Goal: Transaction & Acquisition: Purchase product/service

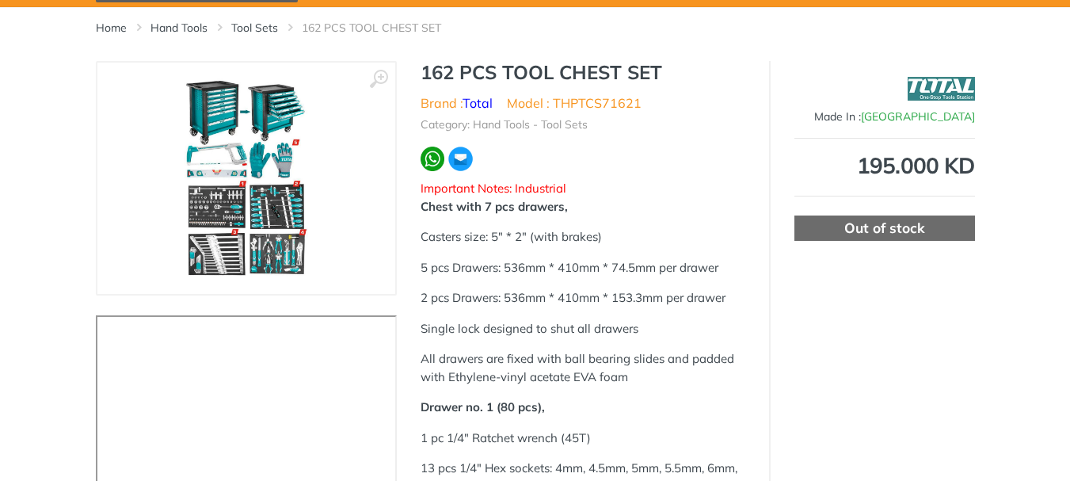
scroll to position [158, 0]
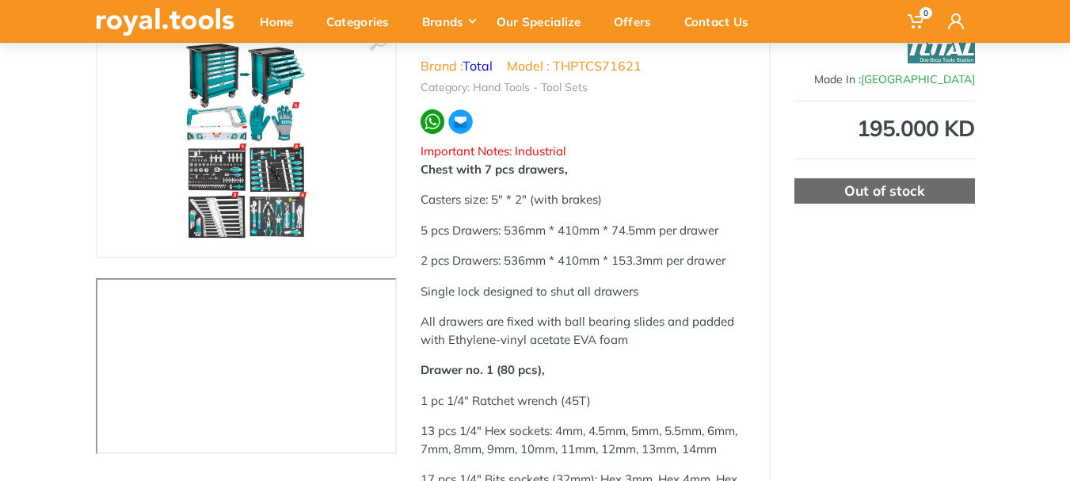
click at [249, 78] on img at bounding box center [246, 141] width 125 height 200
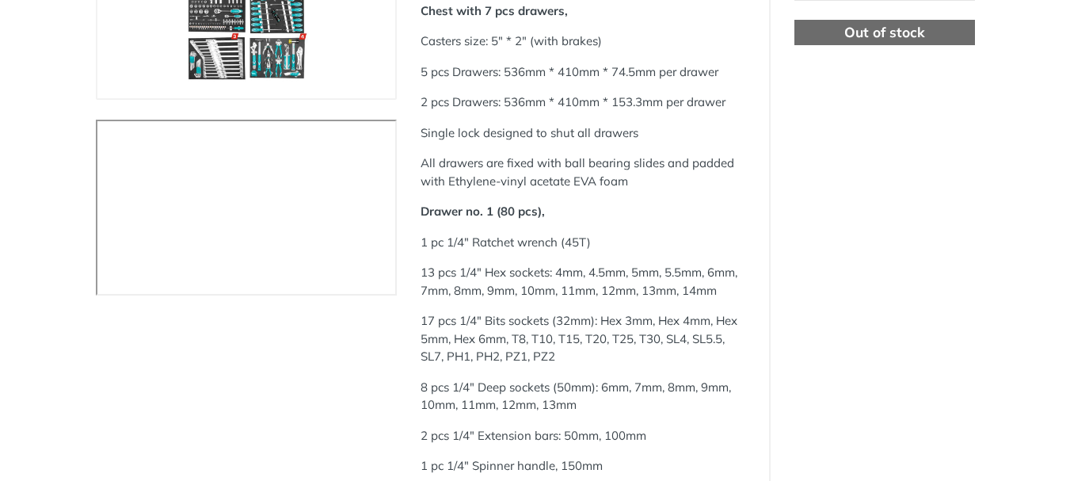
scroll to position [0, 0]
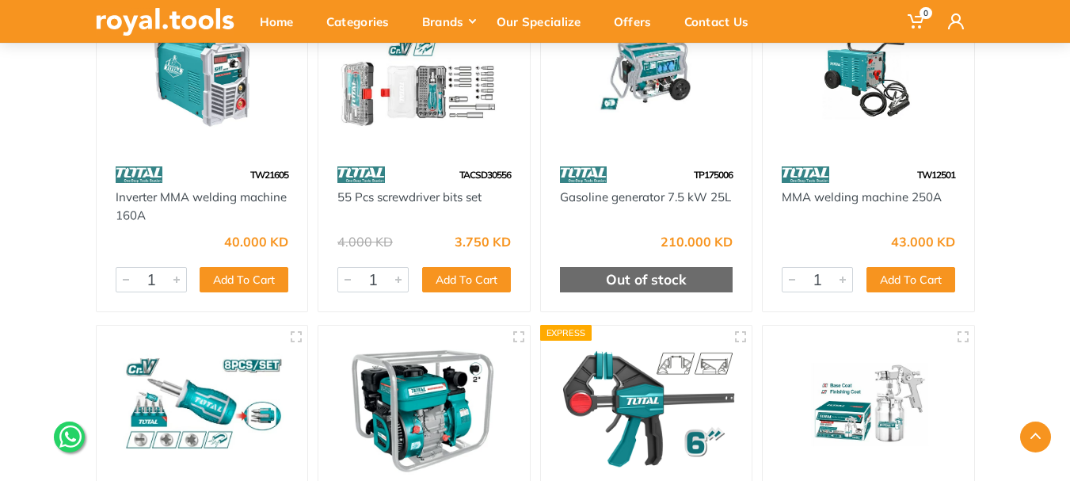
scroll to position [40446, 0]
